Goal: Task Accomplishment & Management: Manage account settings

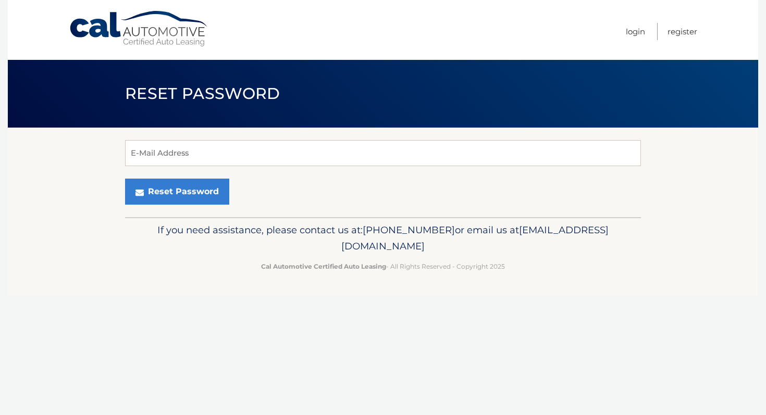
drag, startPoint x: 323, startPoint y: 176, endPoint x: 325, endPoint y: 169, distance: 7.0
click at [324, 173] on form "E-Mail Address Reset Password" at bounding box center [383, 172] width 516 height 65
click at [331, 158] on input "E-Mail Address" at bounding box center [383, 153] width 516 height 26
paste input "marianna.angulo@outlook.com"
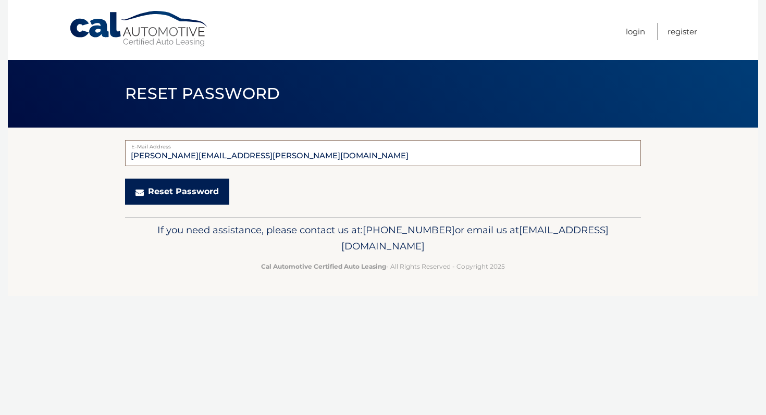
type input "marianna.angulo@outlook.com"
drag, startPoint x: 227, startPoint y: 192, endPoint x: 317, endPoint y: 201, distance: 90.6
click at [229, 192] on div "Reset Password" at bounding box center [383, 192] width 516 height 26
click at [187, 196] on button "Reset Password" at bounding box center [177, 192] width 104 height 26
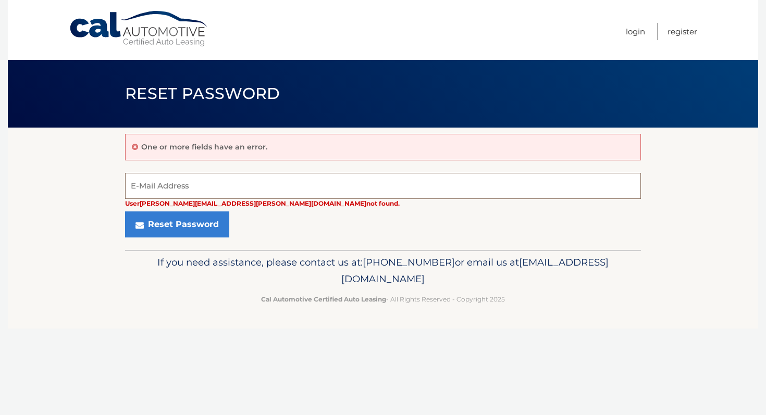
click at [244, 182] on input "E-Mail Address" at bounding box center [383, 186] width 516 height 26
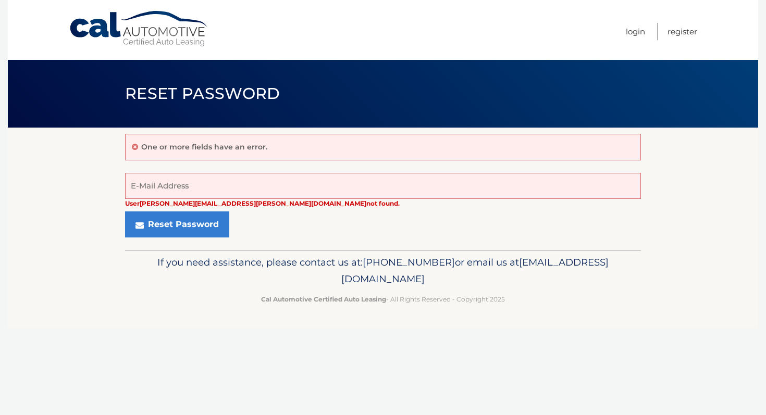
click at [375, 210] on form "User [PERSON_NAME][EMAIL_ADDRESS][PERSON_NAME][DOMAIN_NAME] not found. E-Mail A…" at bounding box center [383, 205] width 516 height 65
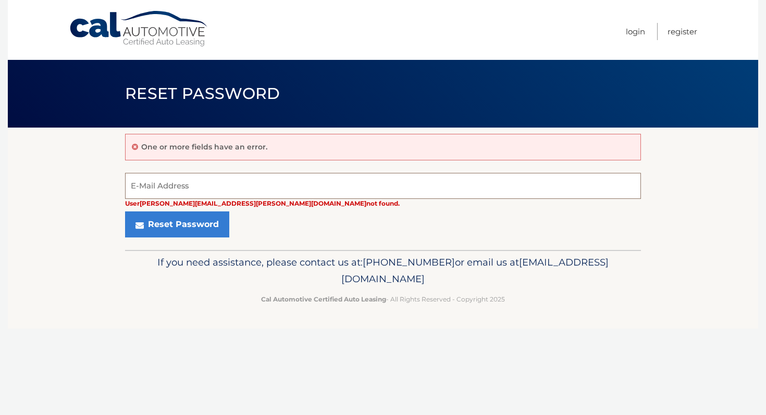
click at [341, 175] on input "E-Mail Address" at bounding box center [383, 186] width 516 height 26
type input "m"
click at [338, 190] on input "E-Mail Address" at bounding box center [383, 186] width 516 height 26
type input "[EMAIL_ADDRESS][DOMAIN_NAME]"
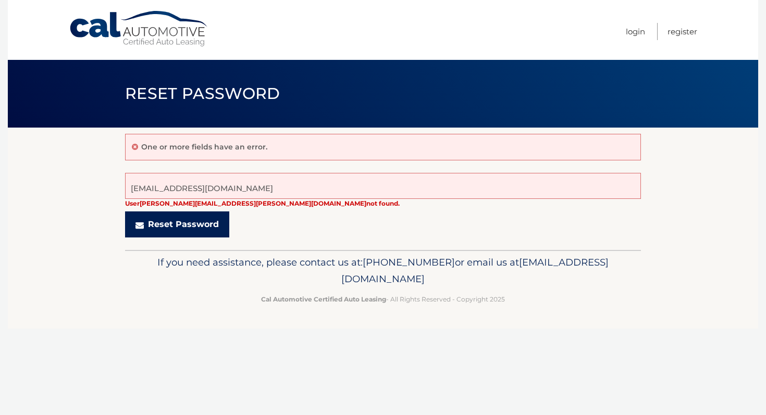
drag, startPoint x: 233, startPoint y: 215, endPoint x: 224, endPoint y: 217, distance: 9.6
click at [231, 215] on div "Reset Password" at bounding box center [383, 225] width 516 height 26
drag, startPoint x: 214, startPoint y: 219, endPoint x: 379, endPoint y: 236, distance: 165.6
click at [219, 219] on button "Reset Password" at bounding box center [177, 225] width 104 height 26
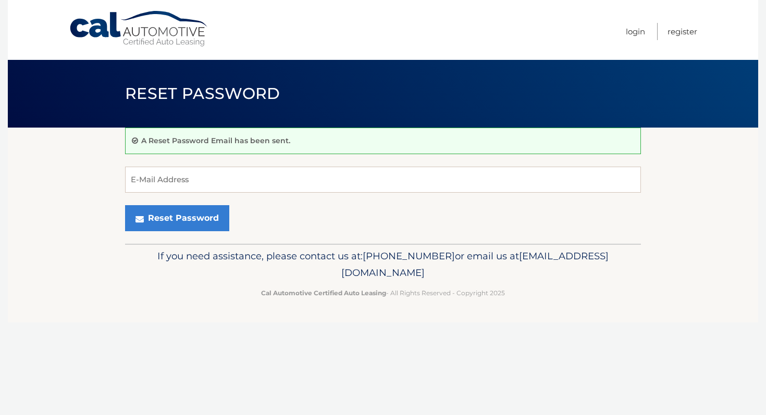
drag, startPoint x: 143, startPoint y: 27, endPoint x: 310, endPoint y: 53, distance: 169.4
click at [143, 27] on link "Cal Automotive" at bounding box center [139, 28] width 141 height 37
